Goal: Transaction & Acquisition: Purchase product/service

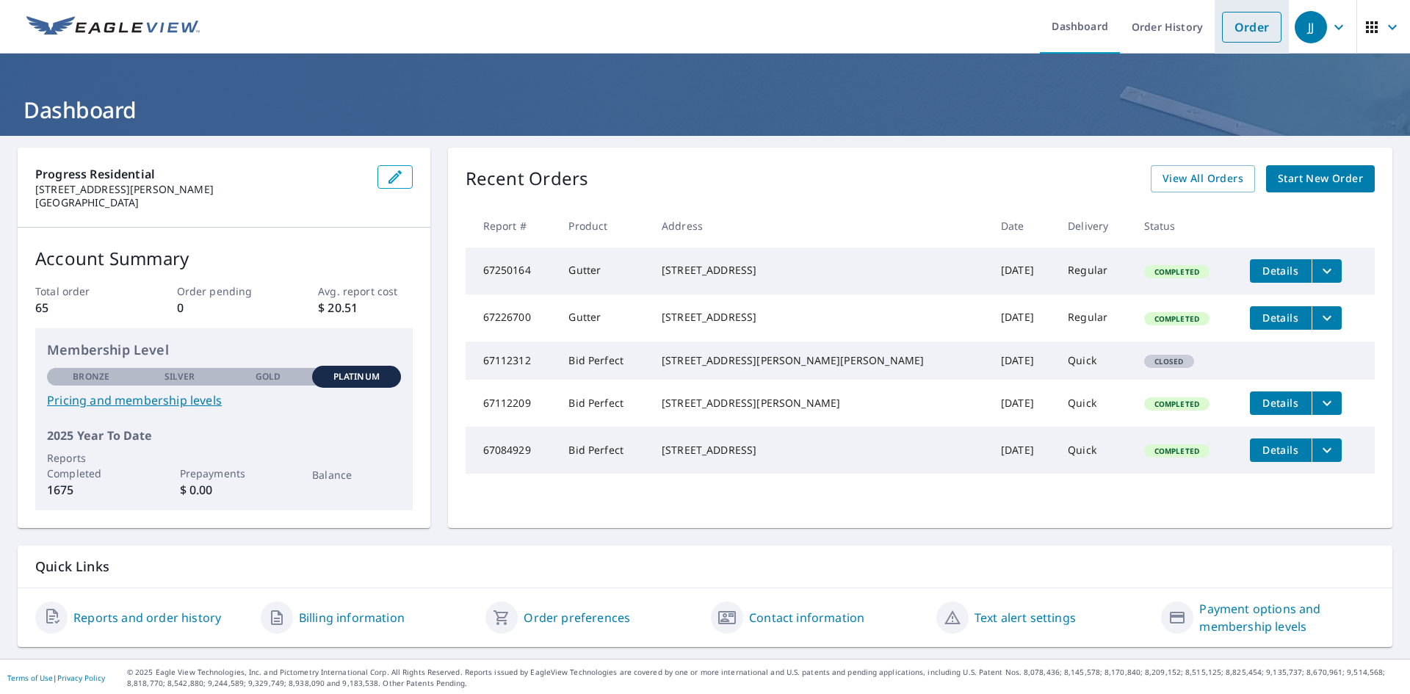
click at [1226, 35] on link "Order" at bounding box center [1251, 27] width 59 height 31
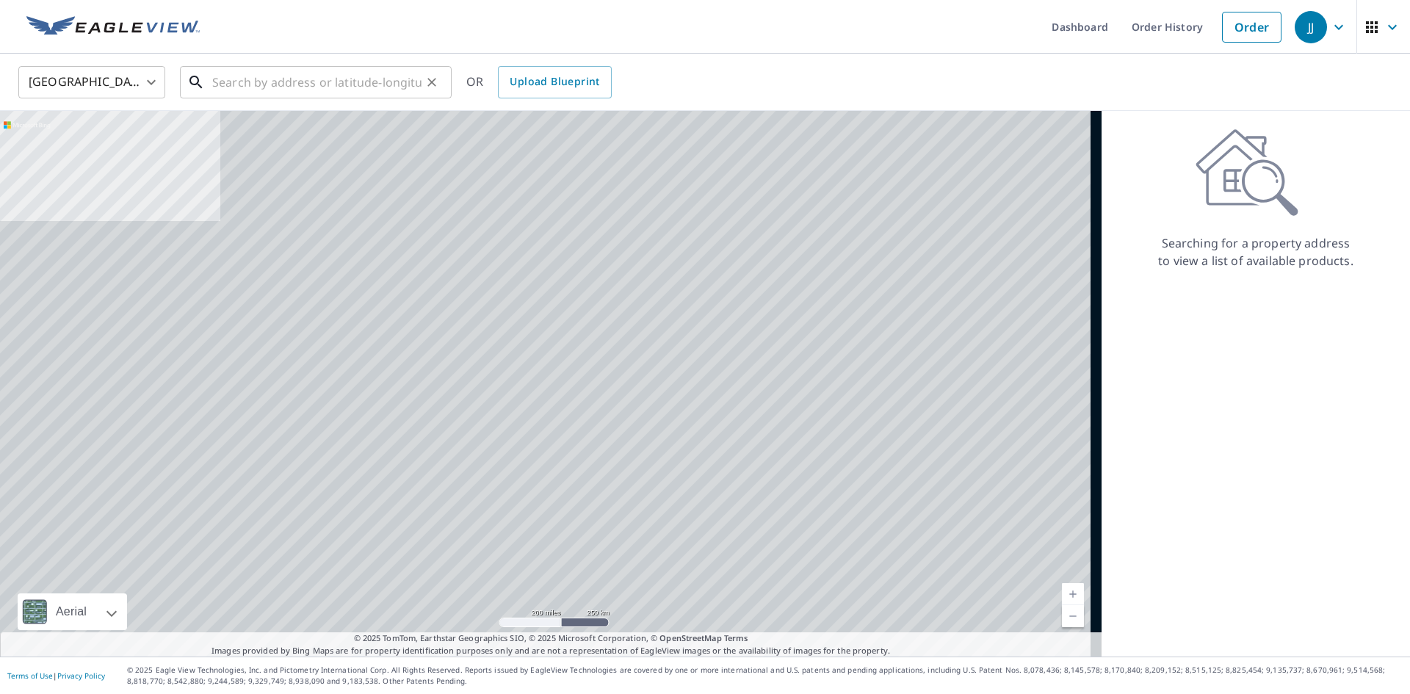
click at [302, 94] on input "text" at bounding box center [316, 82] width 209 height 41
paste input "[STREET_ADDRESS][PERSON_NAME]"
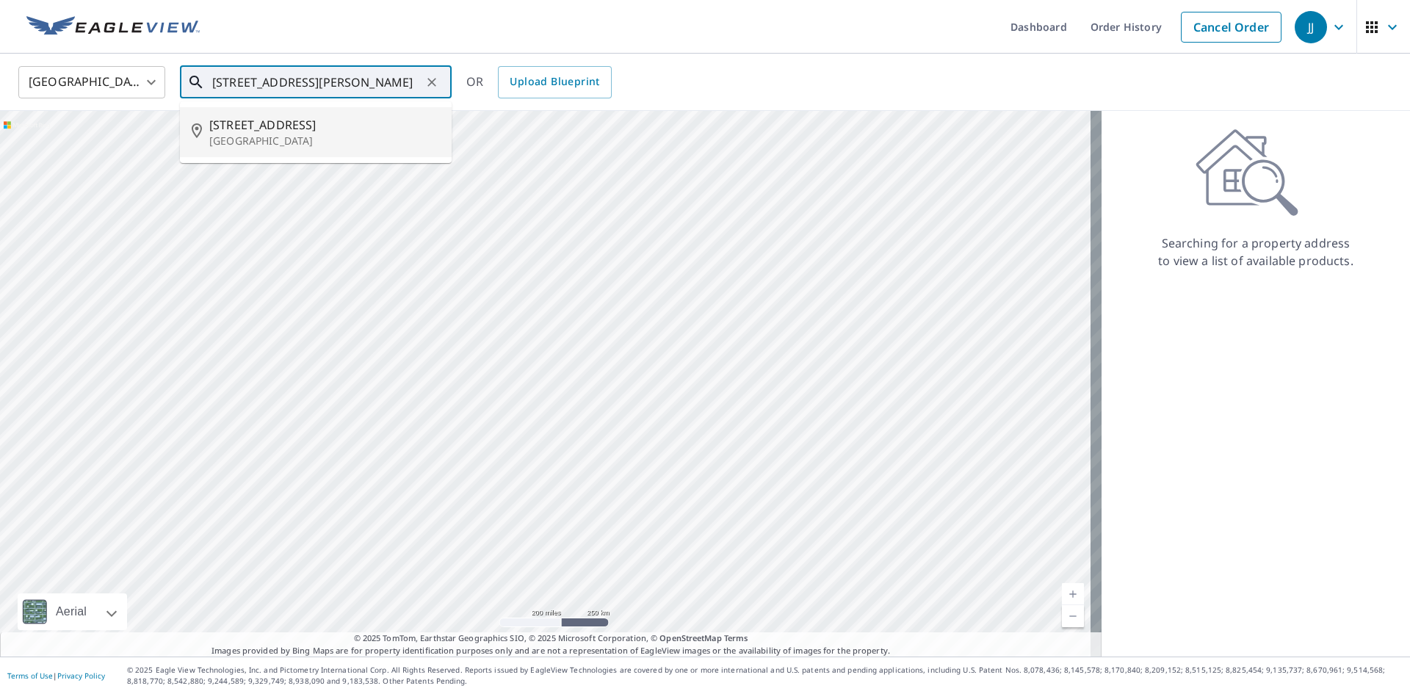
click at [275, 126] on span "[STREET_ADDRESS]" at bounding box center [324, 125] width 231 height 18
type input "[STREET_ADDRESS][PERSON_NAME]"
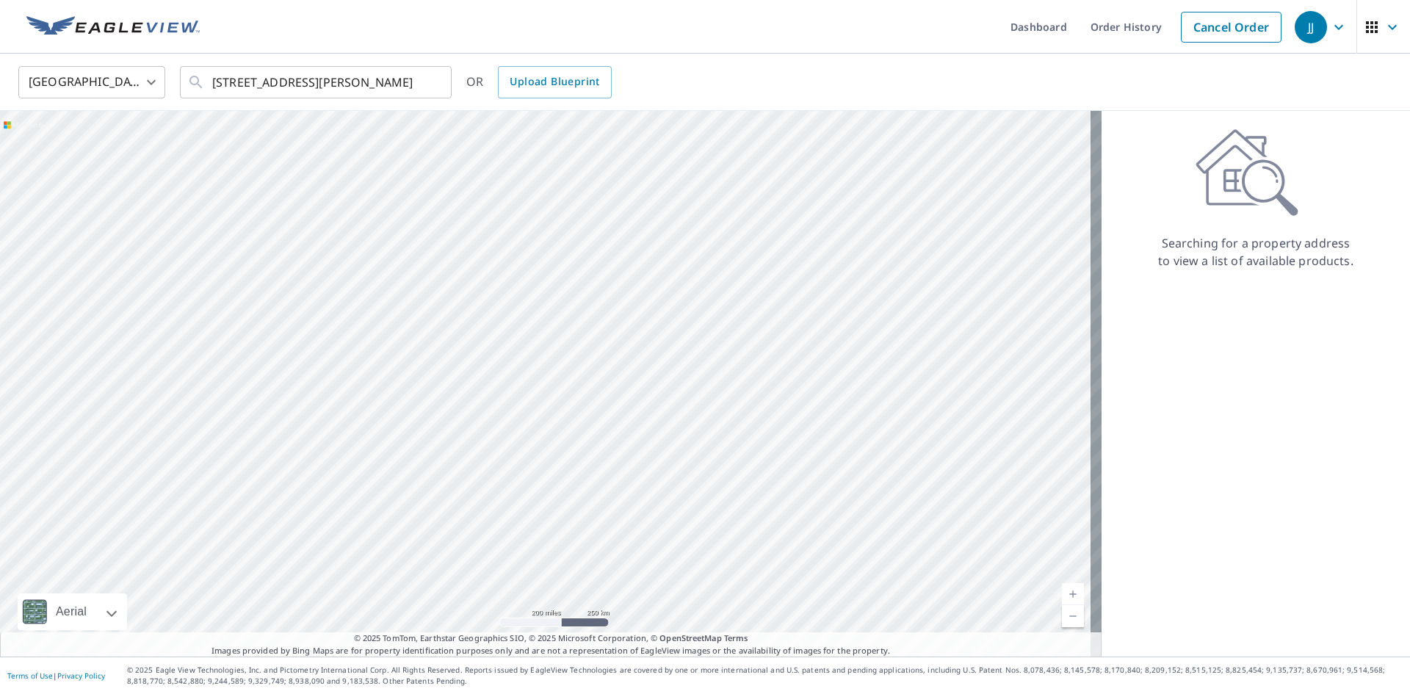
scroll to position [0, 0]
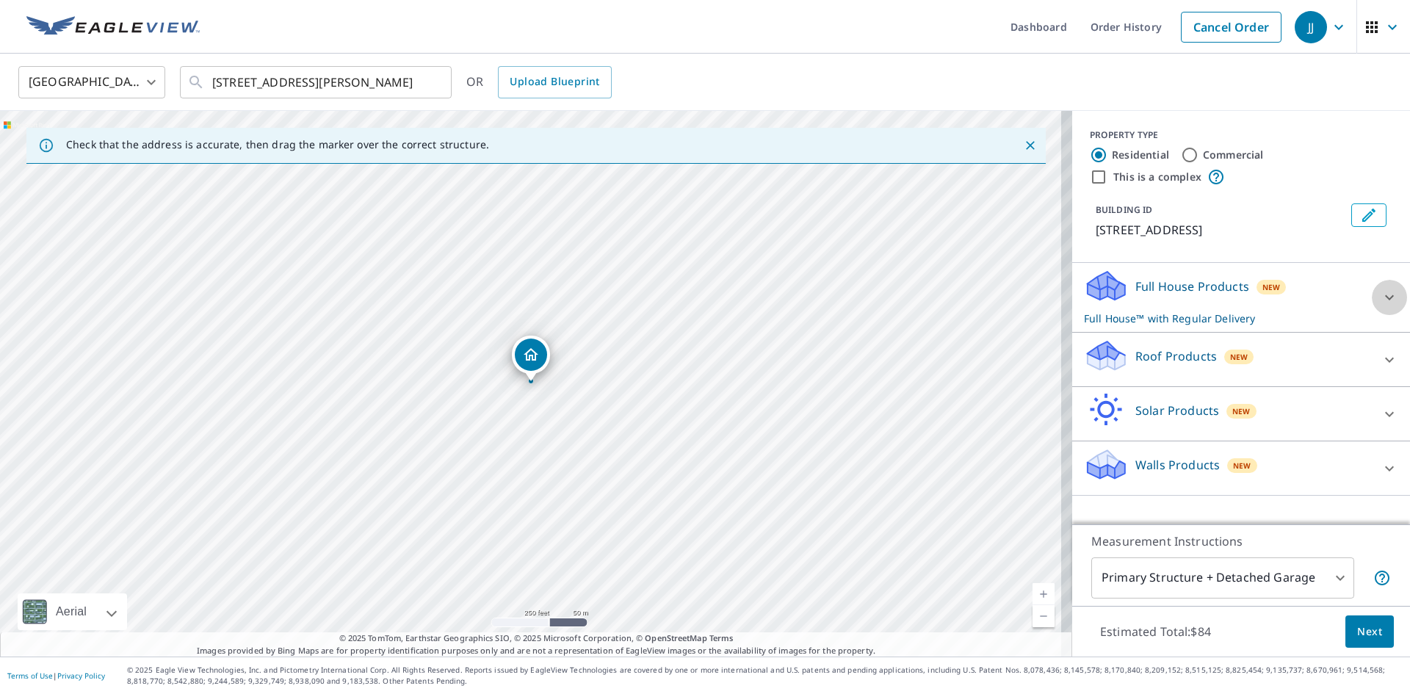
click at [1385, 297] on icon at bounding box center [1389, 297] width 9 height 5
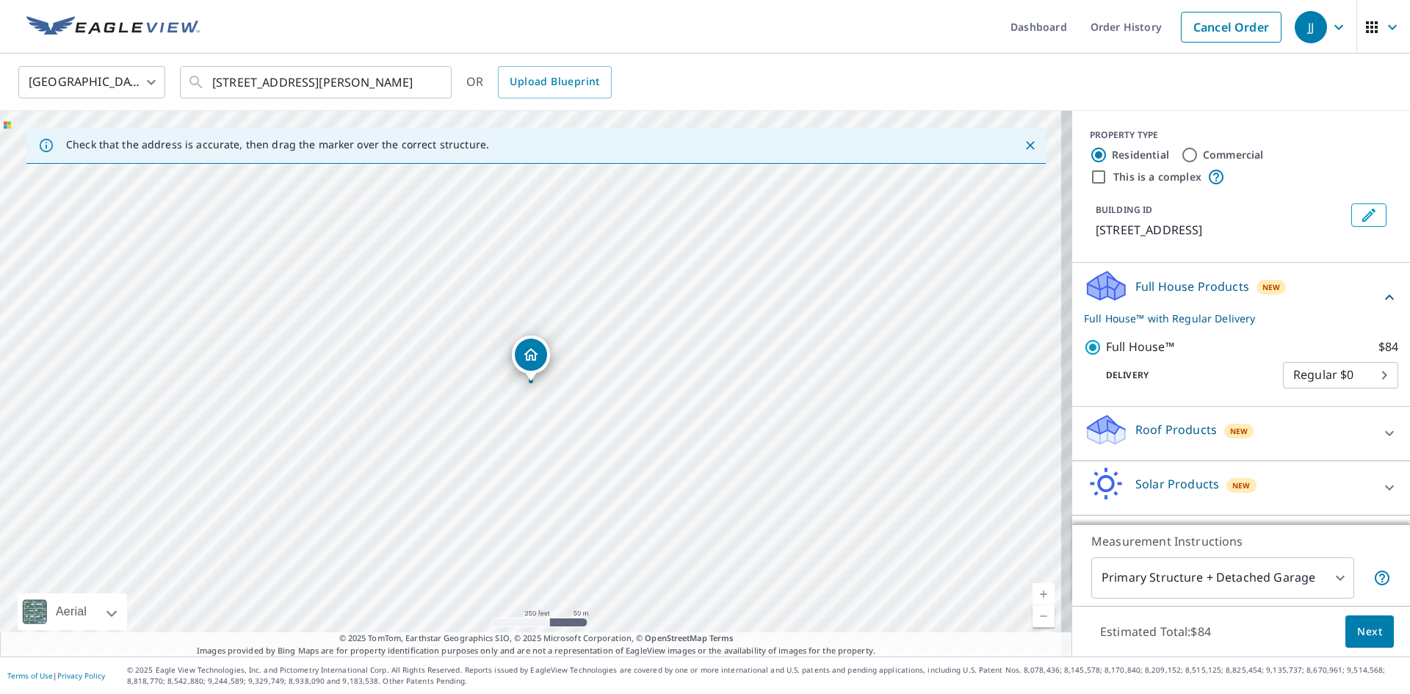
click at [1381, 306] on icon at bounding box center [1390, 298] width 18 height 18
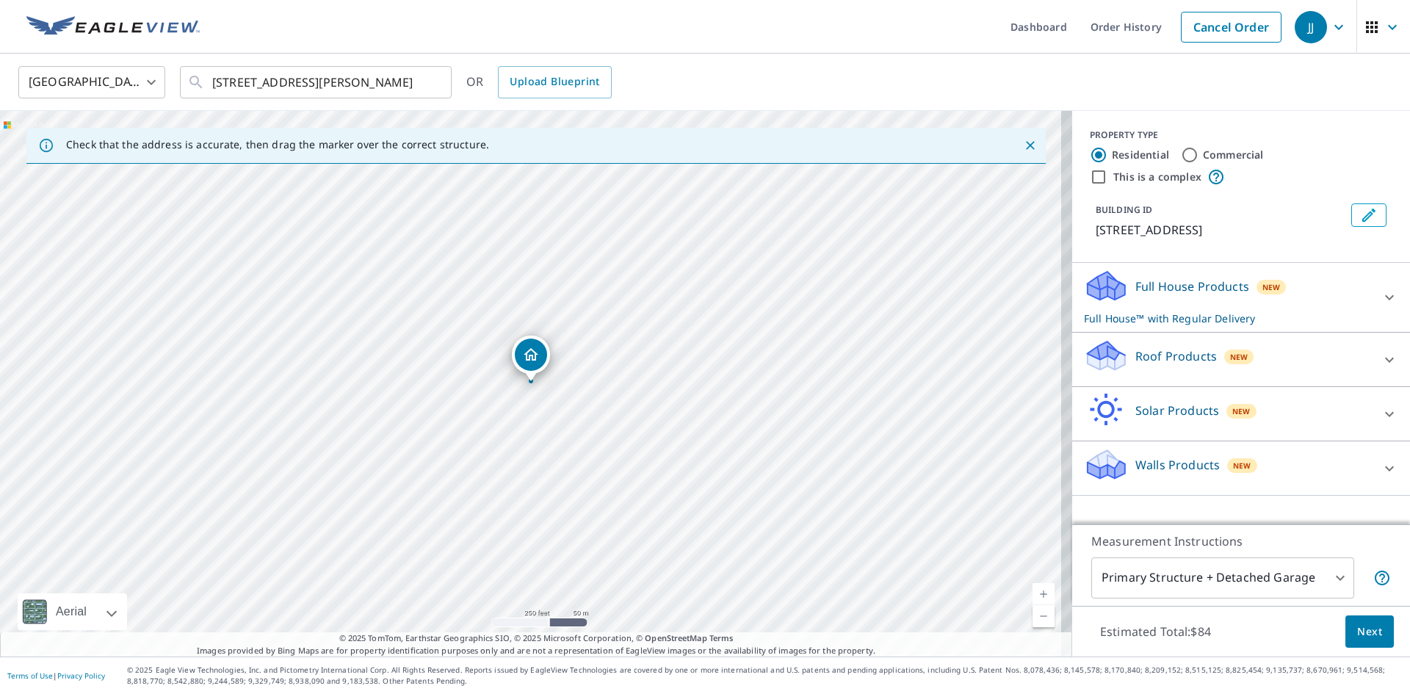
click at [1381, 354] on icon at bounding box center [1390, 360] width 18 height 18
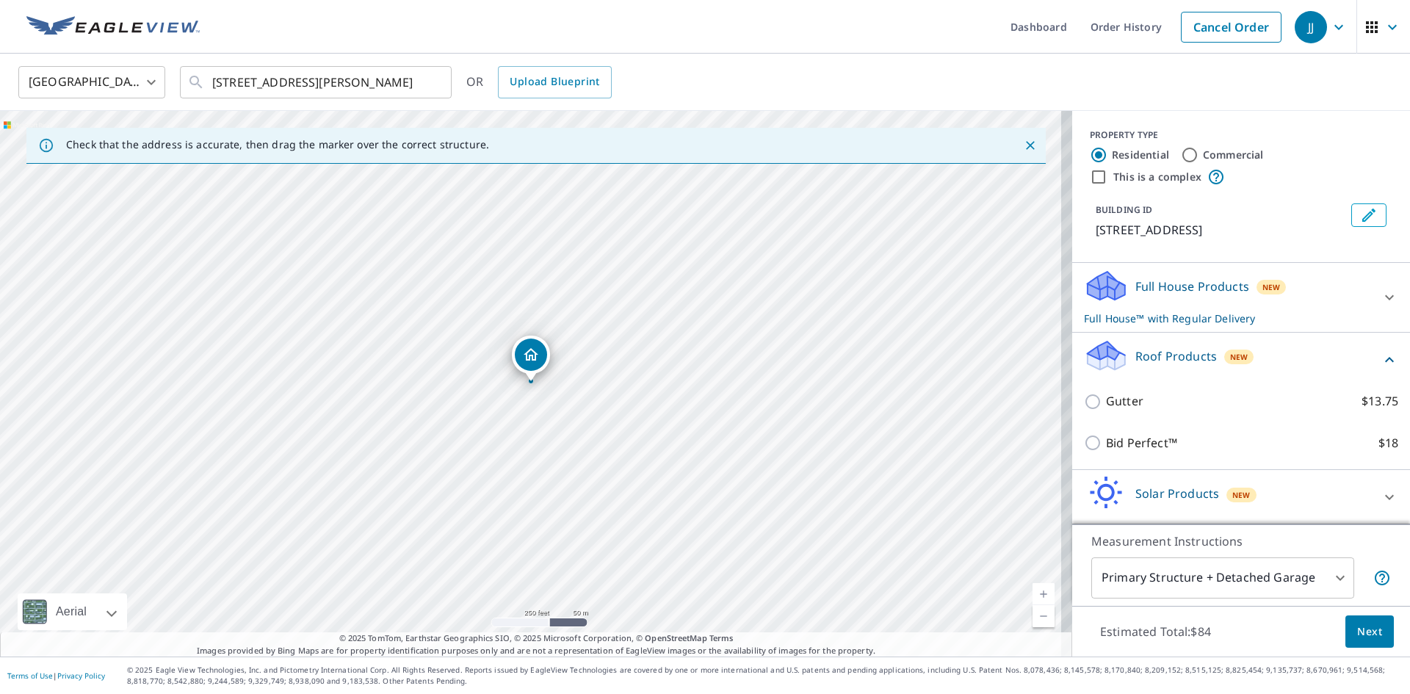
click at [1375, 356] on div "Roof Products New" at bounding box center [1241, 360] width 314 height 42
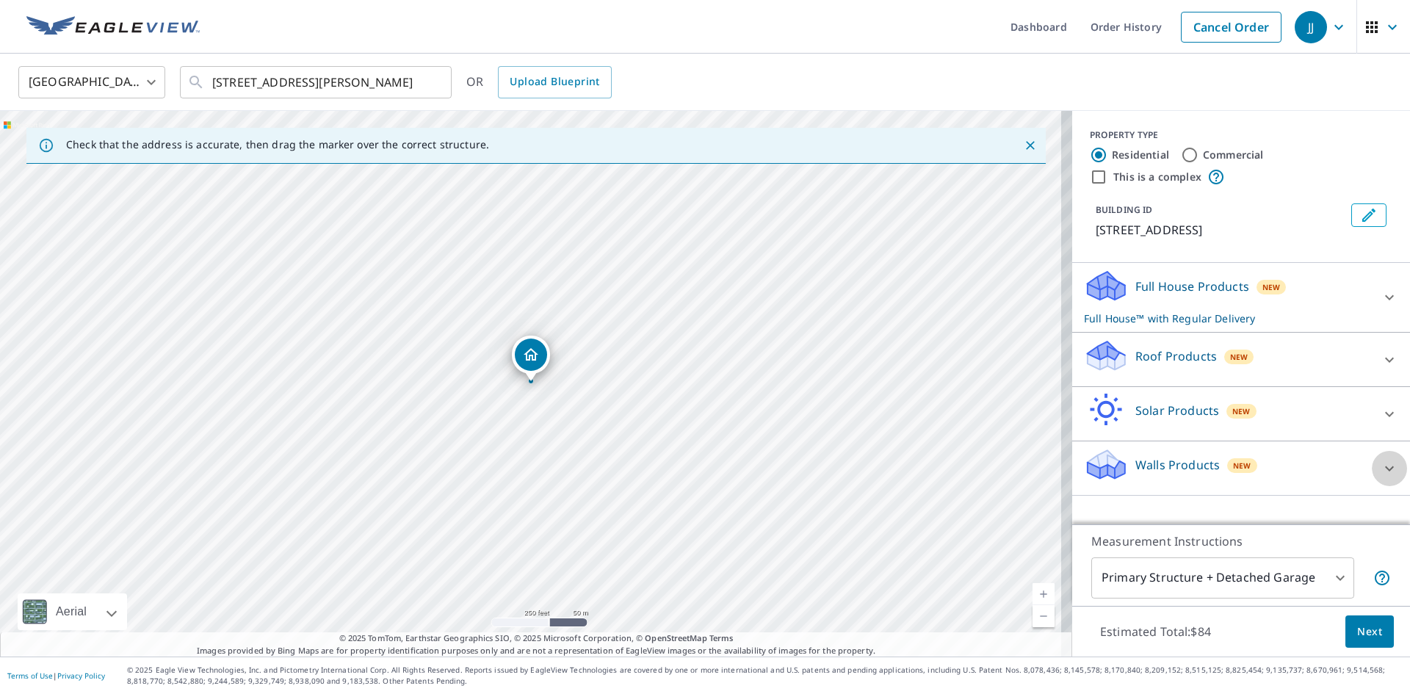
click at [1381, 466] on icon at bounding box center [1390, 469] width 18 height 18
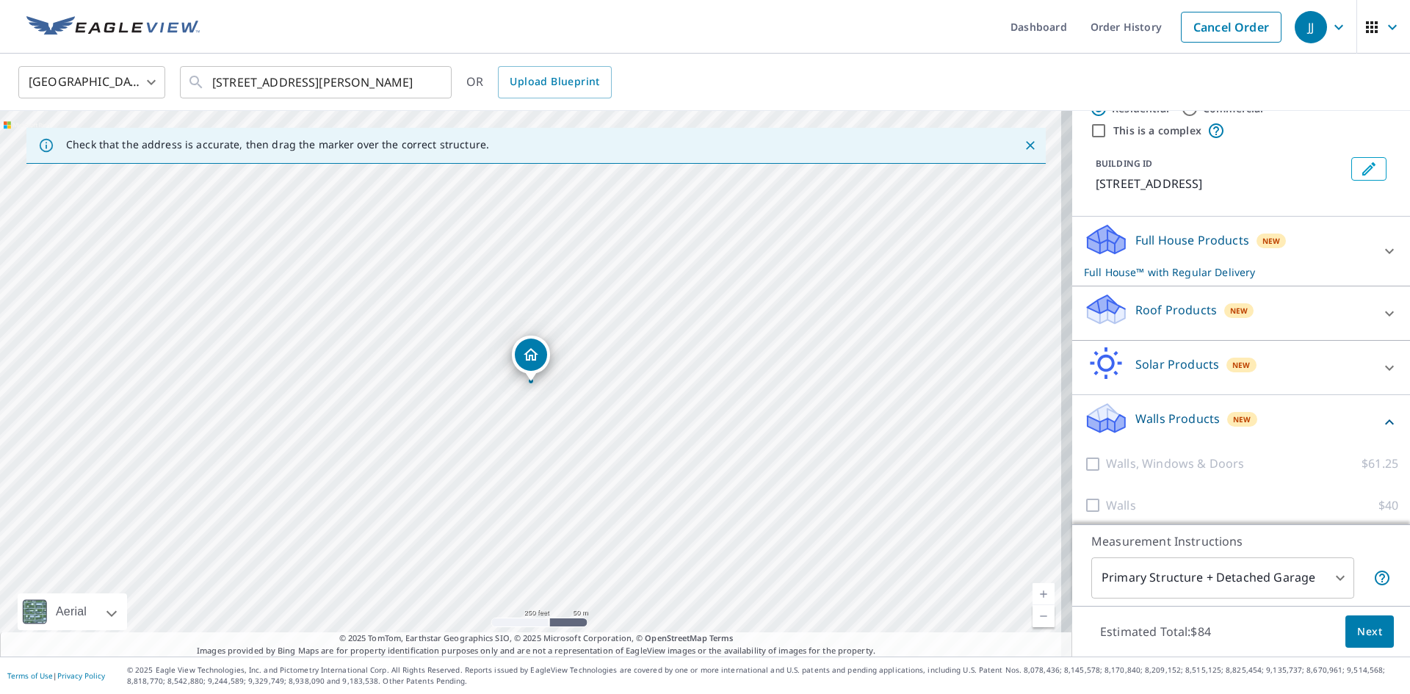
scroll to position [72, 0]
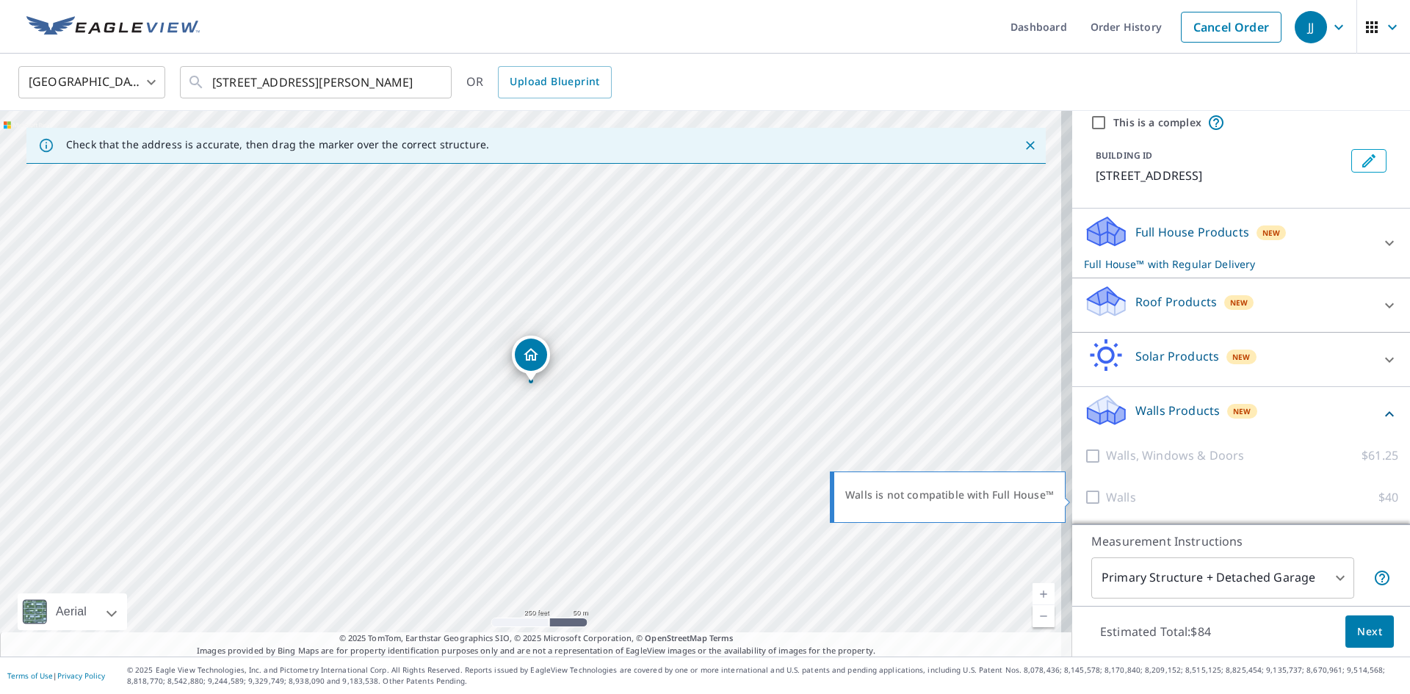
click at [1084, 496] on div at bounding box center [1095, 497] width 22 height 18
click at [1085, 502] on div at bounding box center [1095, 497] width 22 height 18
click at [1381, 243] on icon at bounding box center [1390, 243] width 18 height 18
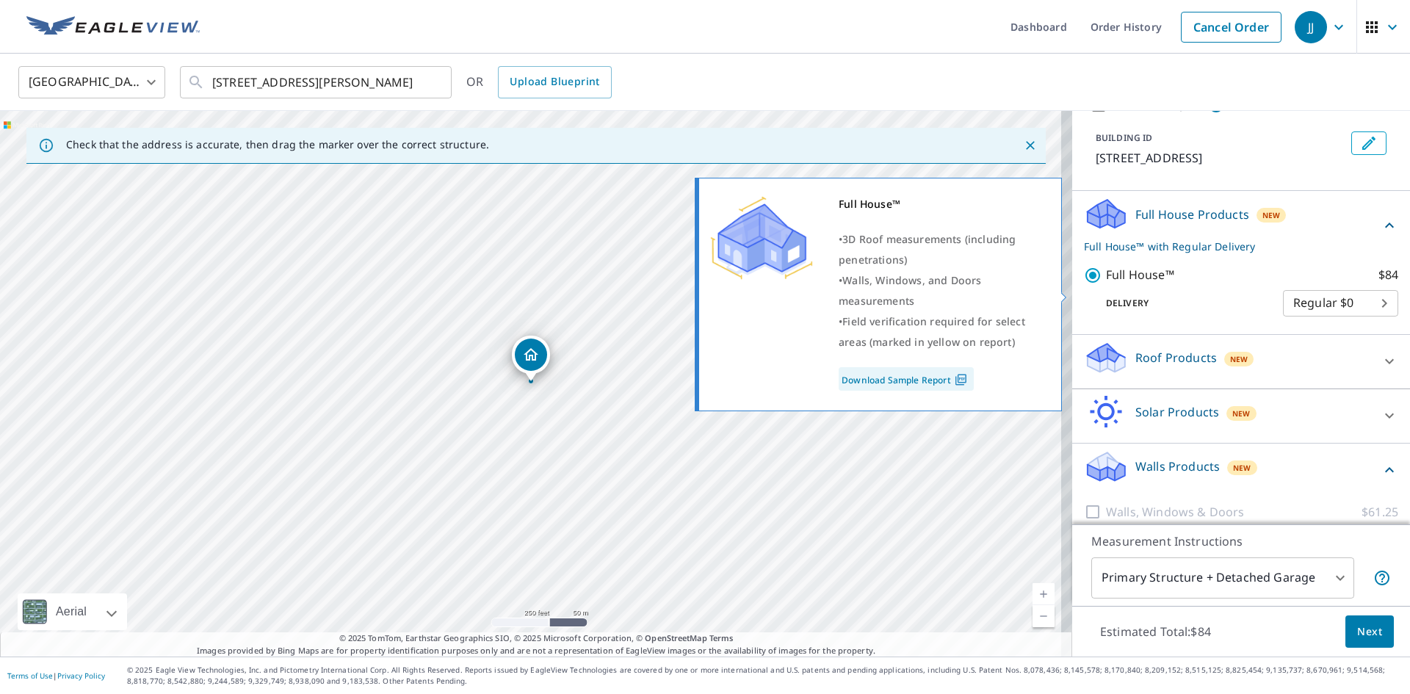
click at [1084, 284] on input "Full House™ $84" at bounding box center [1095, 276] width 22 height 18
checkbox input "false"
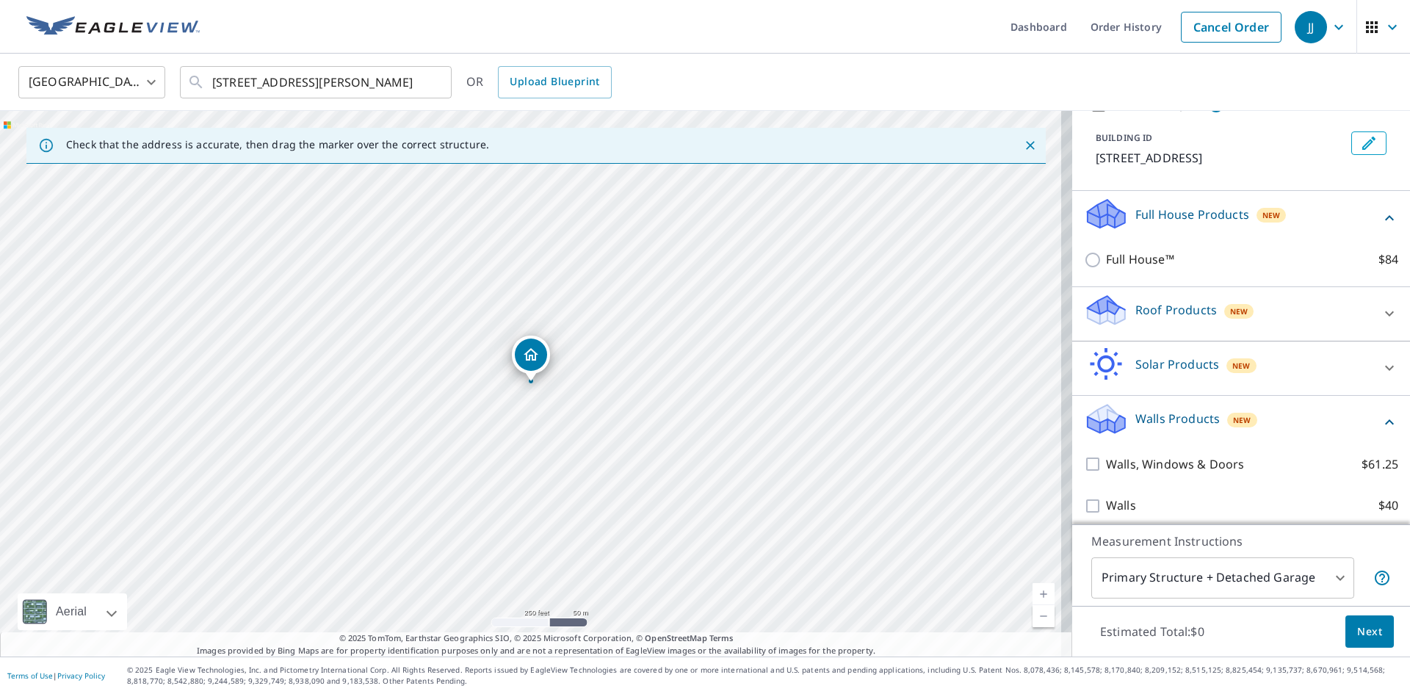
scroll to position [98, 0]
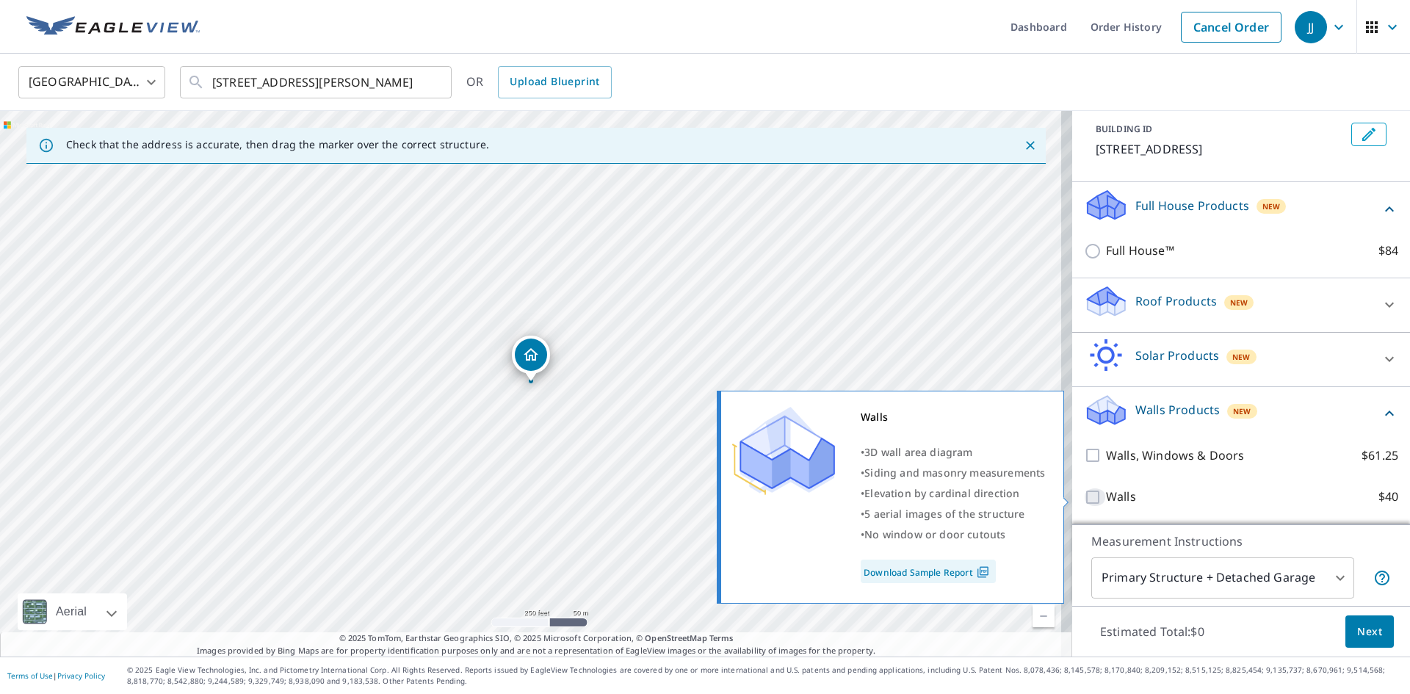
click at [1084, 497] on input "Walls $40" at bounding box center [1095, 497] width 22 height 18
checkbox input "true"
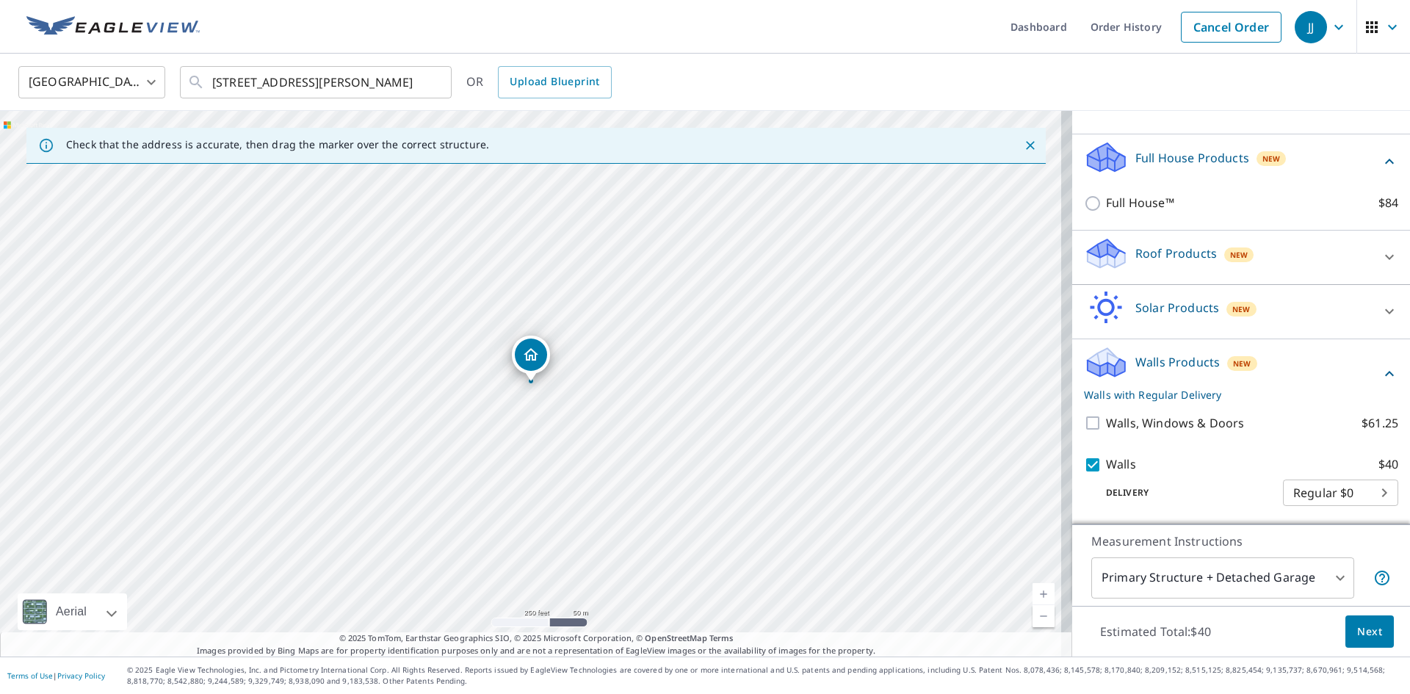
scroll to position [146, 0]
click at [1364, 636] on span "Next" at bounding box center [1369, 632] width 25 height 18
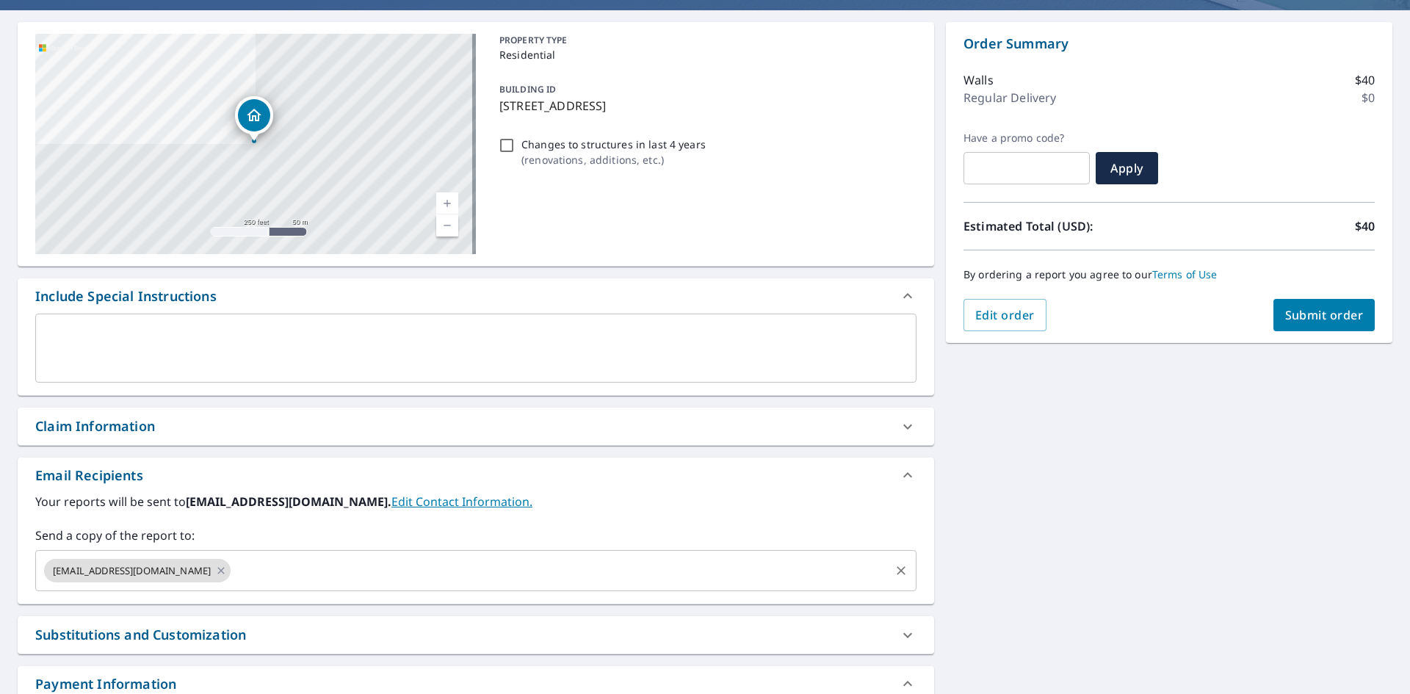
scroll to position [241, 0]
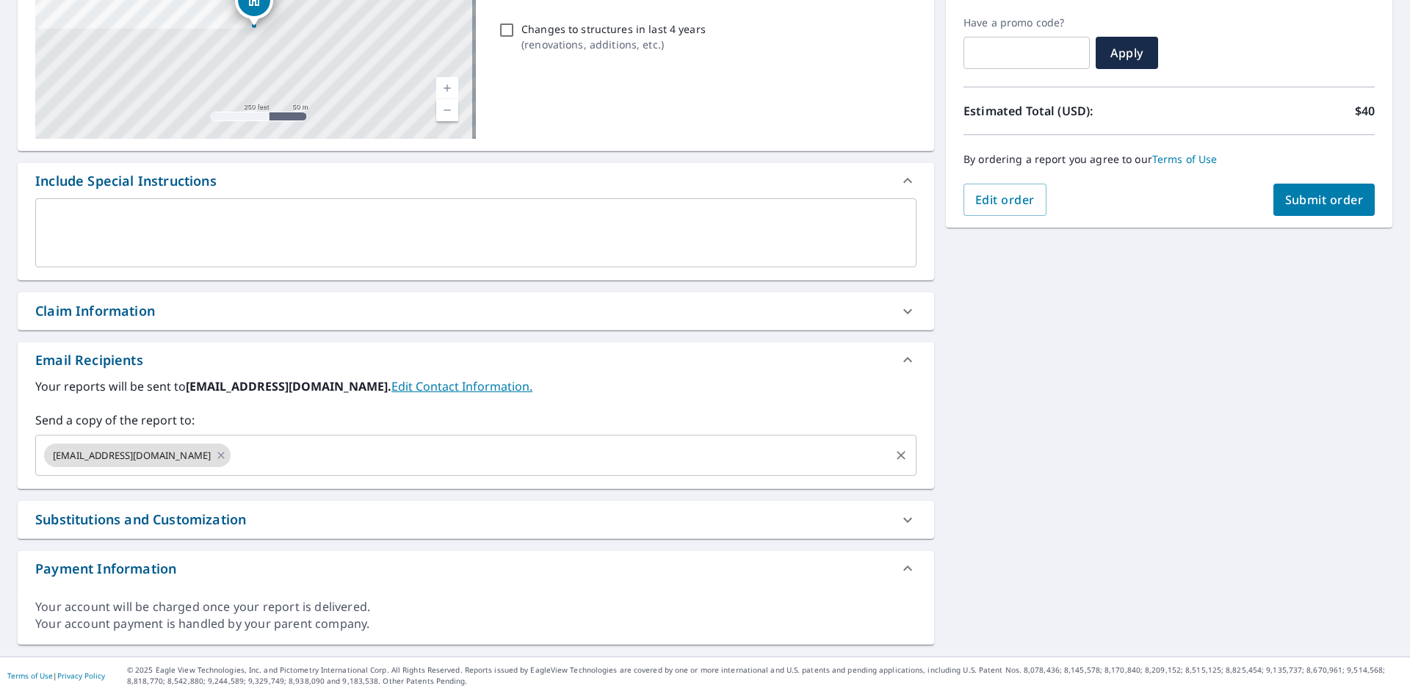
click at [223, 452] on icon at bounding box center [221, 455] width 12 height 16
click at [223, 452] on input "text" at bounding box center [465, 455] width 846 height 28
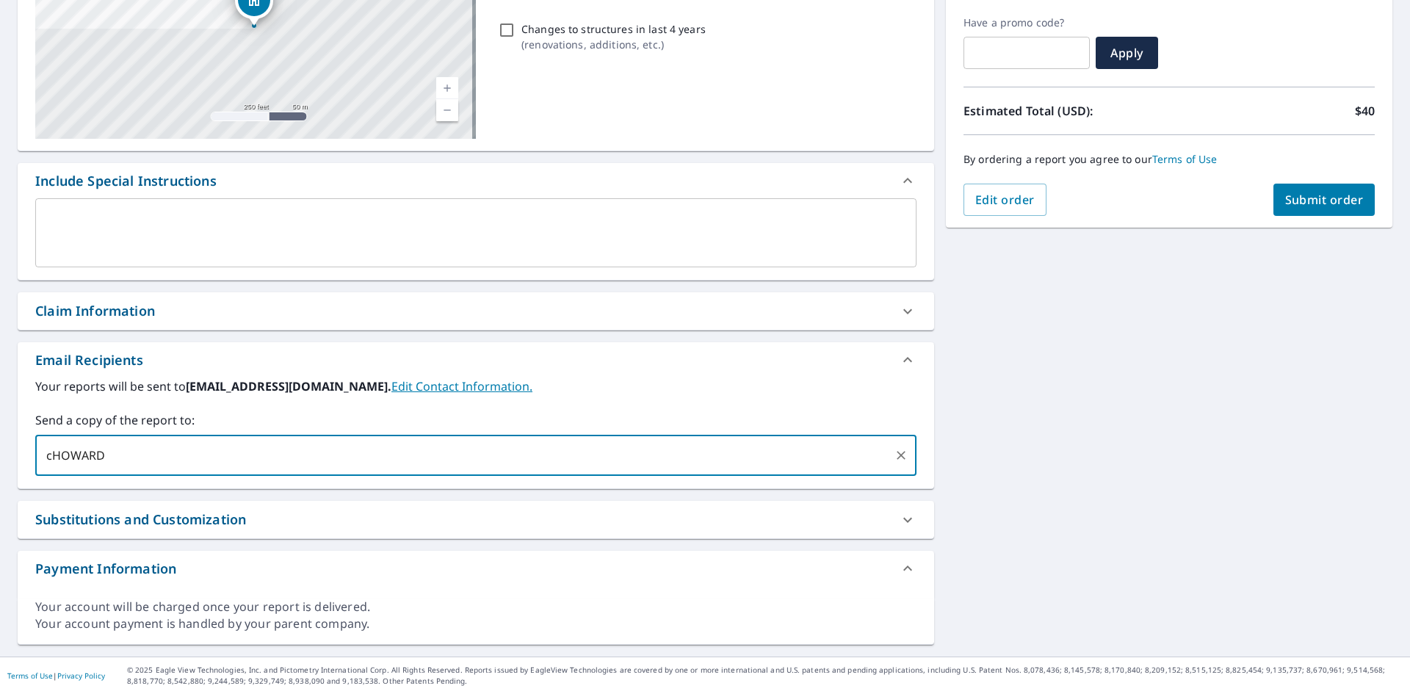
drag, startPoint x: 206, startPoint y: 452, endPoint x: 0, endPoint y: 448, distance: 206.4
click at [0, 448] on div "[STREET_ADDRESS] Aerial Road A standard road map Aerial A detailed look from ab…" at bounding box center [705, 276] width 1410 height 762
type input "[EMAIL_ADDRESS][DOMAIN_NAME]"
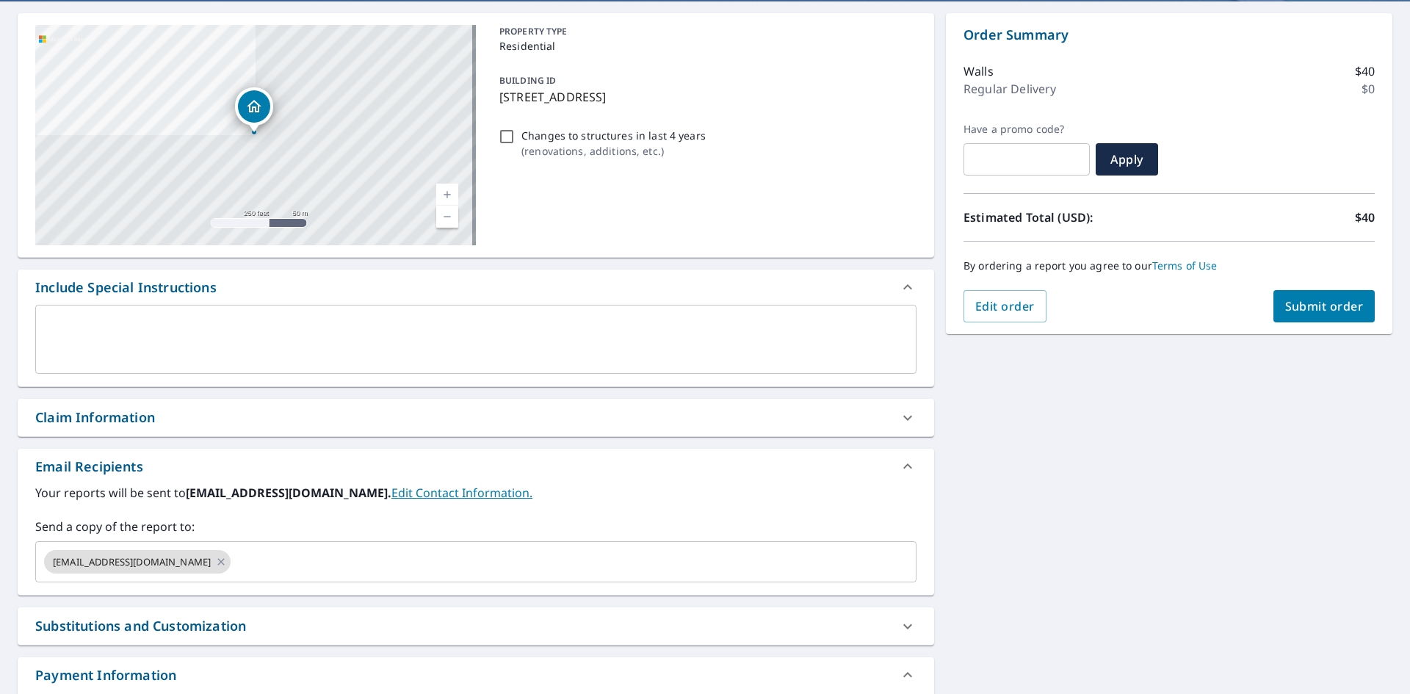
scroll to position [220, 0]
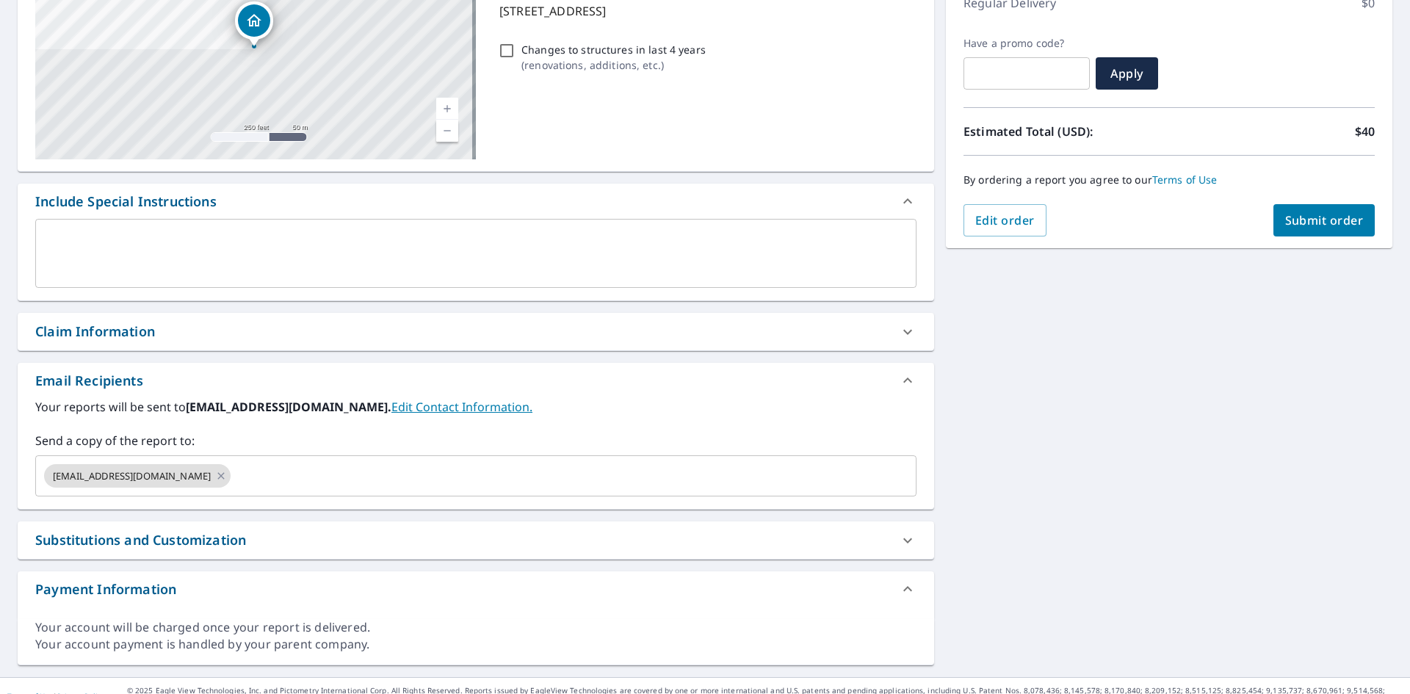
click at [223, 323] on div "Claim Information" at bounding box center [462, 332] width 855 height 20
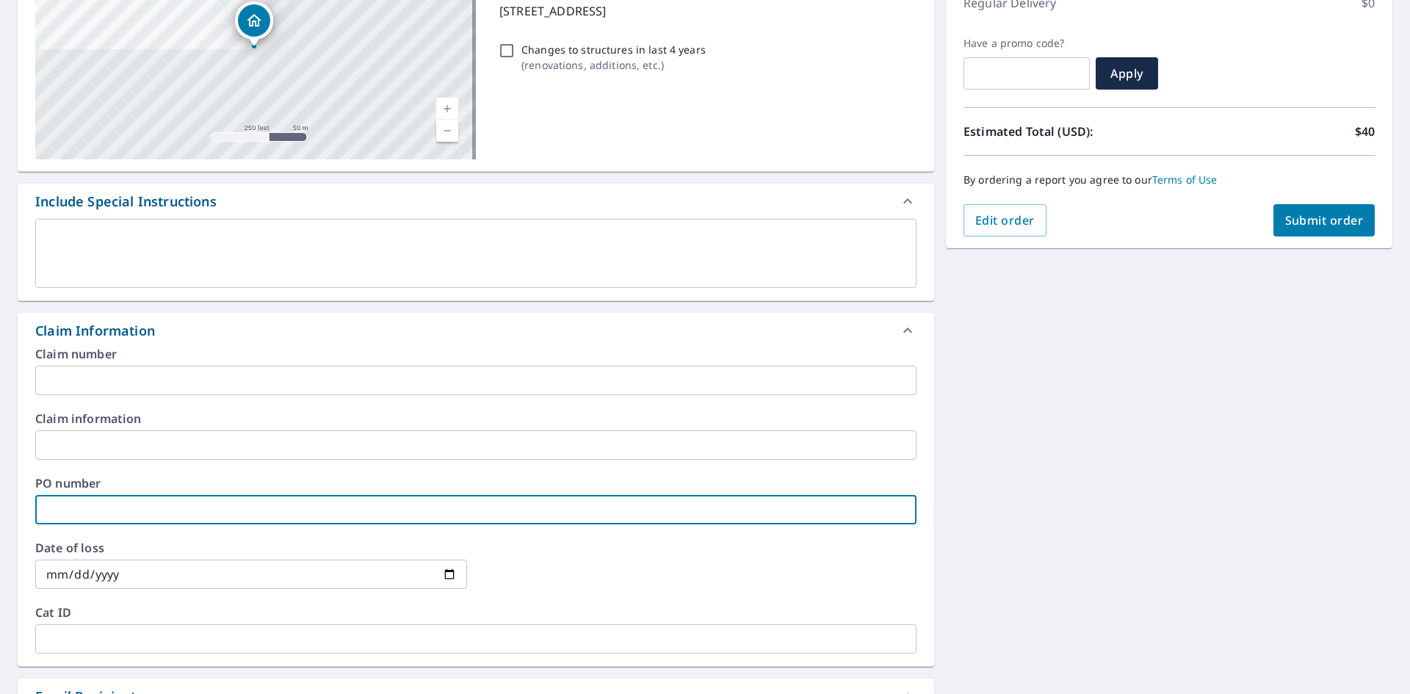
click at [107, 516] on input "text" at bounding box center [475, 509] width 881 height 29
paste input "141326"
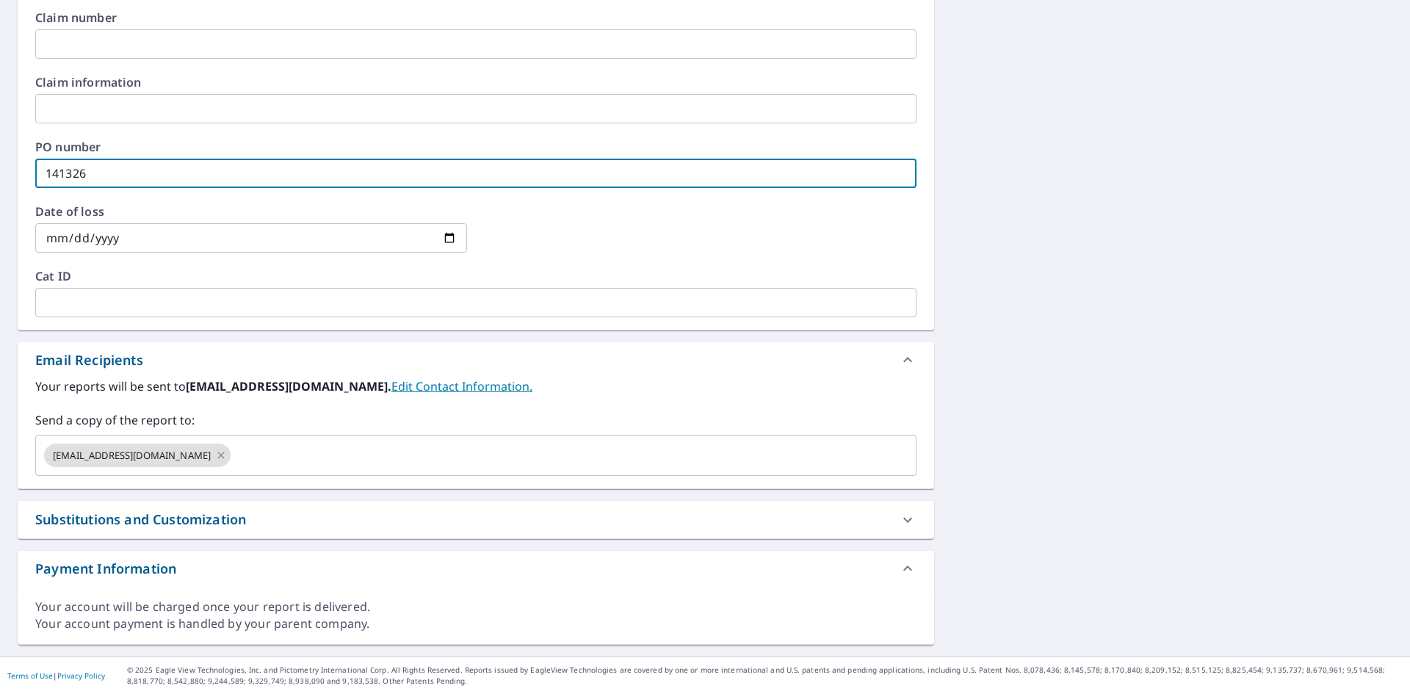
scroll to position [0, 0]
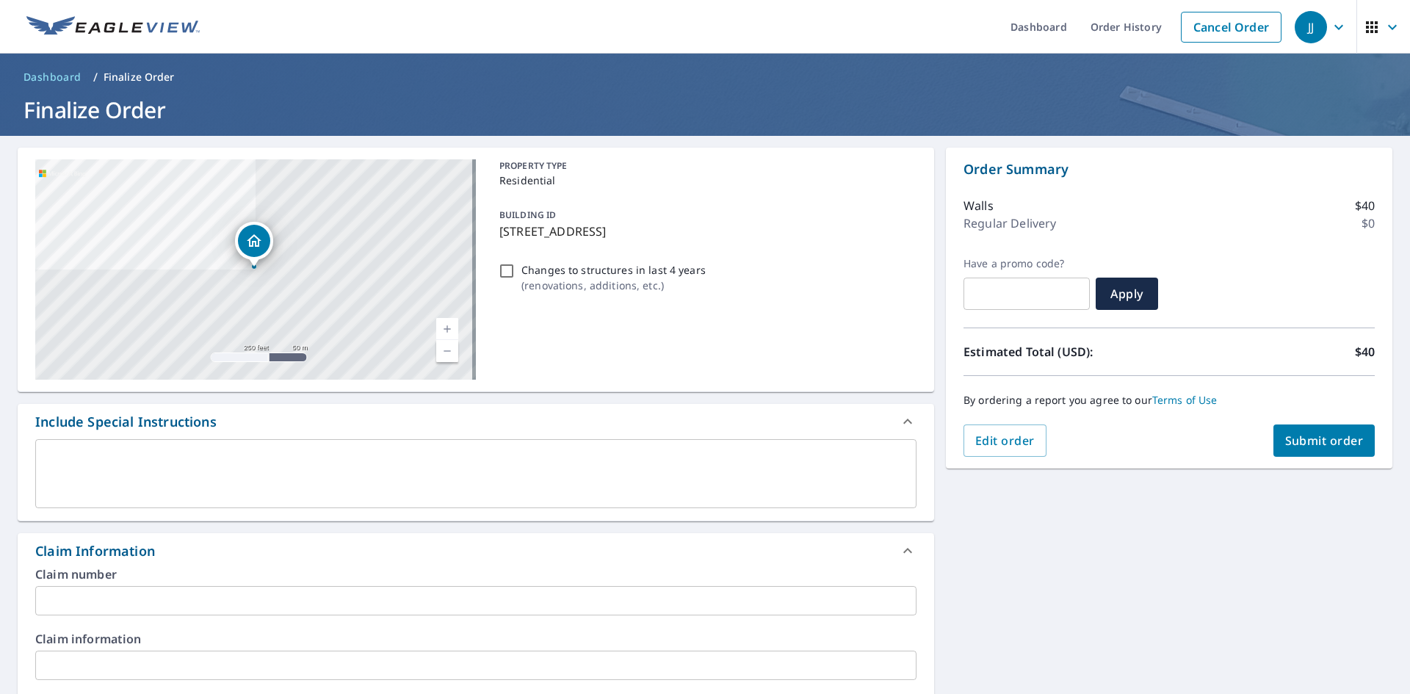
type input "141326"
click at [1302, 438] on span "Submit order" at bounding box center [1324, 441] width 79 height 16
